Goal: Navigation & Orientation: Understand site structure

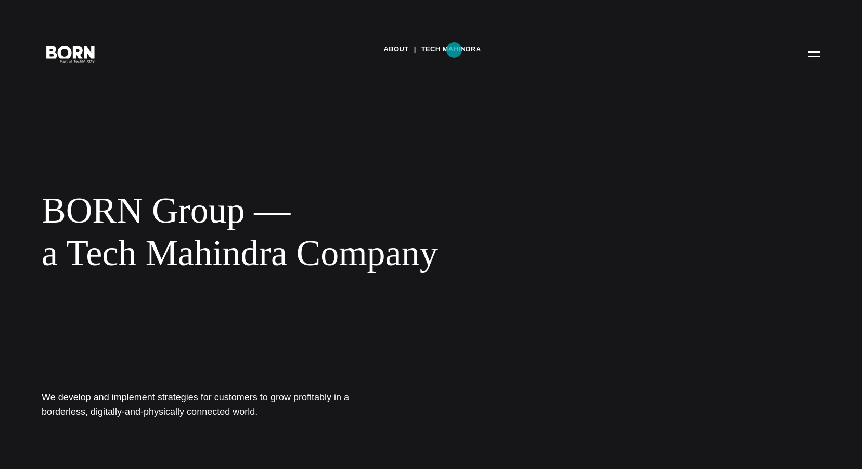
click at [454, 50] on link "Tech Mahindra" at bounding box center [451, 50] width 60 height 16
click at [395, 55] on link "About" at bounding box center [395, 50] width 25 height 16
